Goal: Information Seeking & Learning: Understand process/instructions

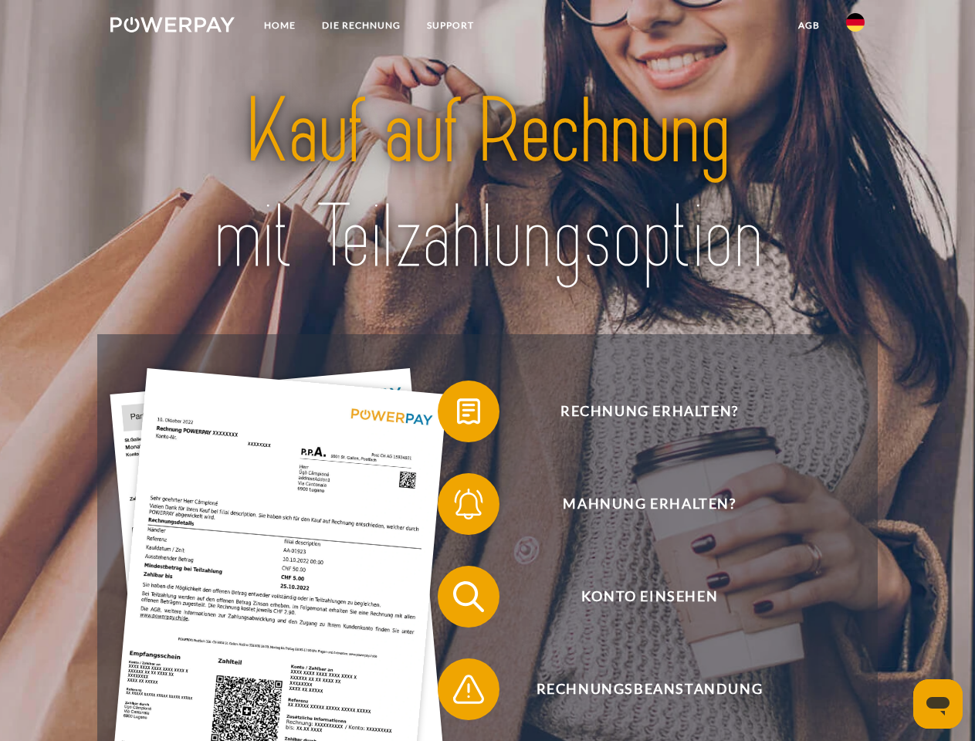
click at [172, 27] on img at bounding box center [172, 24] width 124 height 15
click at [855, 27] on img at bounding box center [855, 22] width 19 height 19
click at [808, 25] on link "agb" at bounding box center [809, 26] width 48 height 28
click at [457, 415] on span at bounding box center [445, 411] width 77 height 77
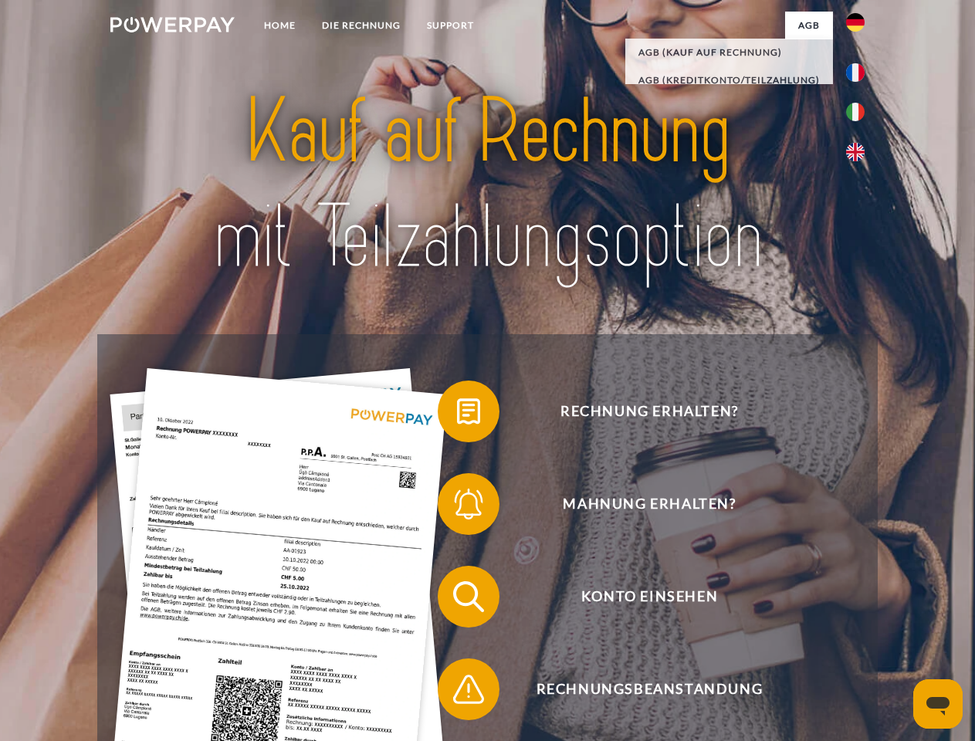
click at [457, 507] on span at bounding box center [445, 503] width 77 height 77
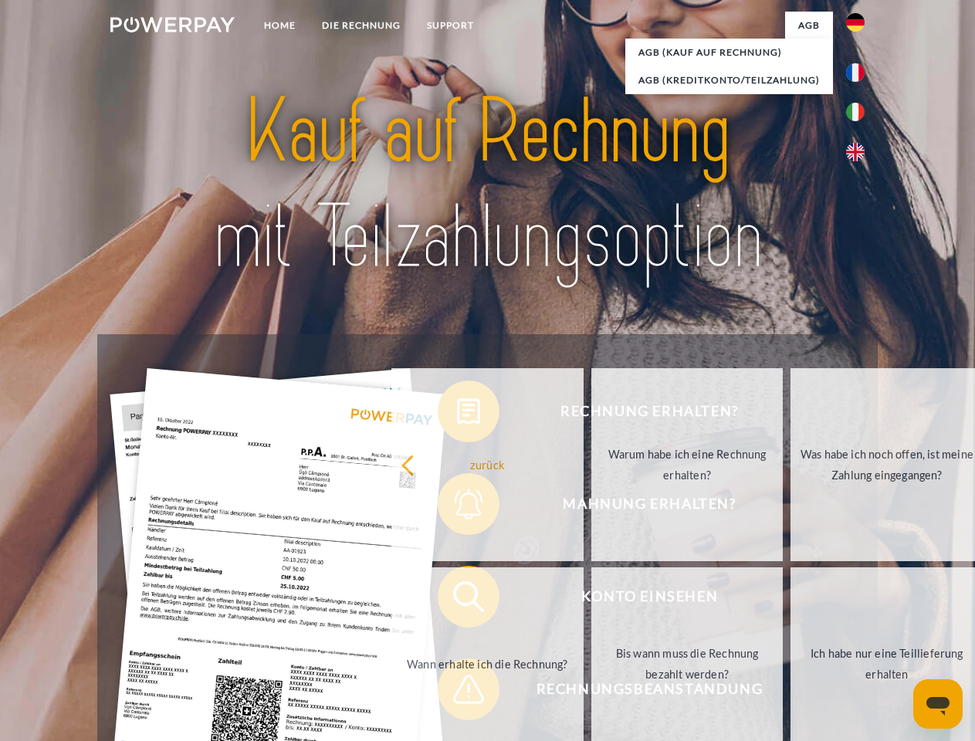
click at [591, 600] on link "Bis wann muss die Rechnung bezahlt werden?" at bounding box center [687, 663] width 192 height 193
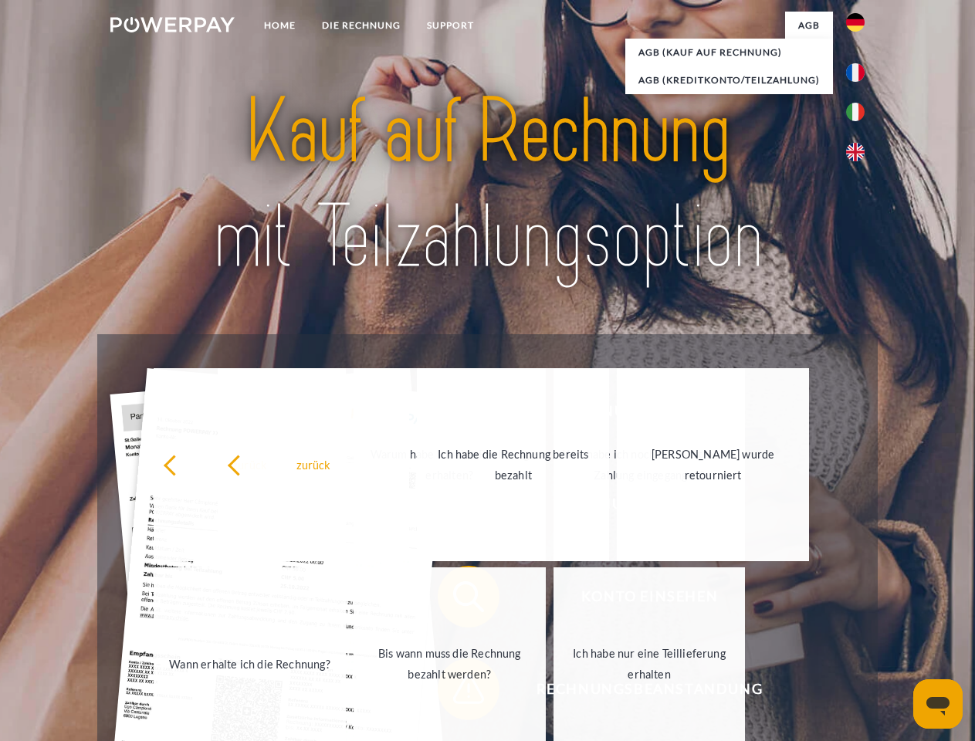
click at [457, 692] on span at bounding box center [445, 689] width 77 height 77
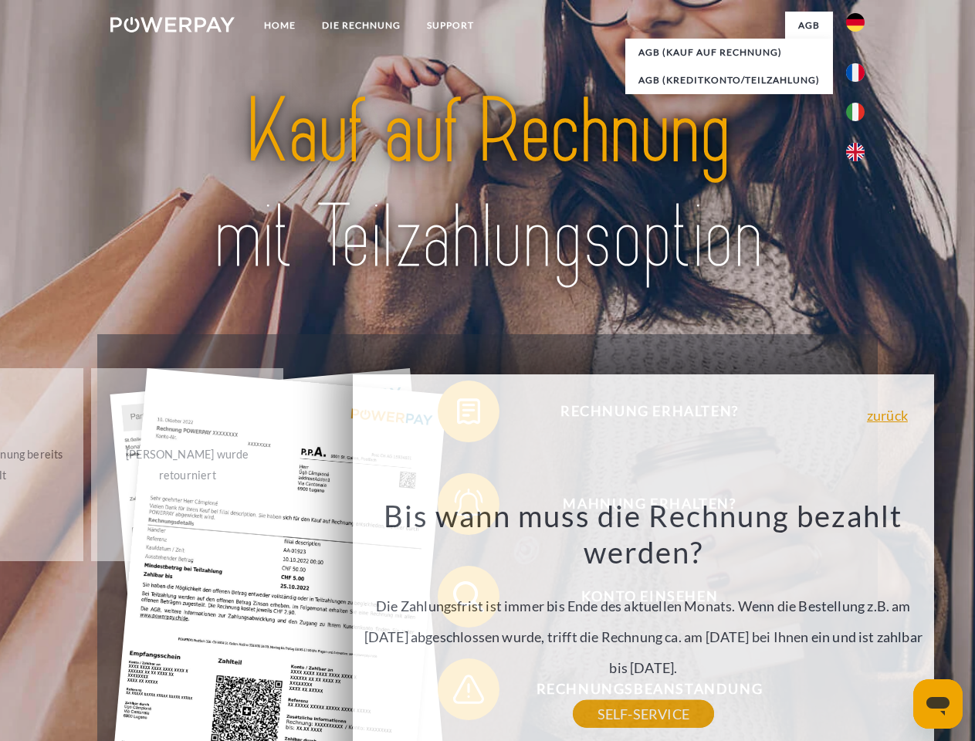
click at [938, 704] on icon "Messaging-Fenster öffnen" at bounding box center [937, 706] width 23 height 19
